Goal: Navigation & Orientation: Find specific page/section

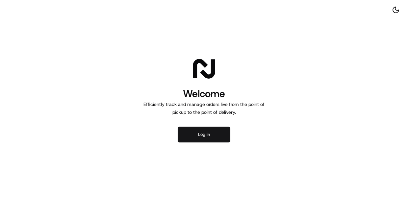
click at [194, 134] on button "Log in" at bounding box center [204, 135] width 53 height 16
click at [208, 136] on button "Log in" at bounding box center [204, 135] width 53 height 16
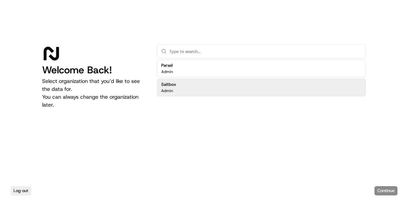
click at [207, 89] on div "Saltbox Admin" at bounding box center [261, 88] width 209 height 18
click at [384, 190] on button "Continue" at bounding box center [386, 190] width 23 height 9
